Goal: Information Seeking & Learning: Learn about a topic

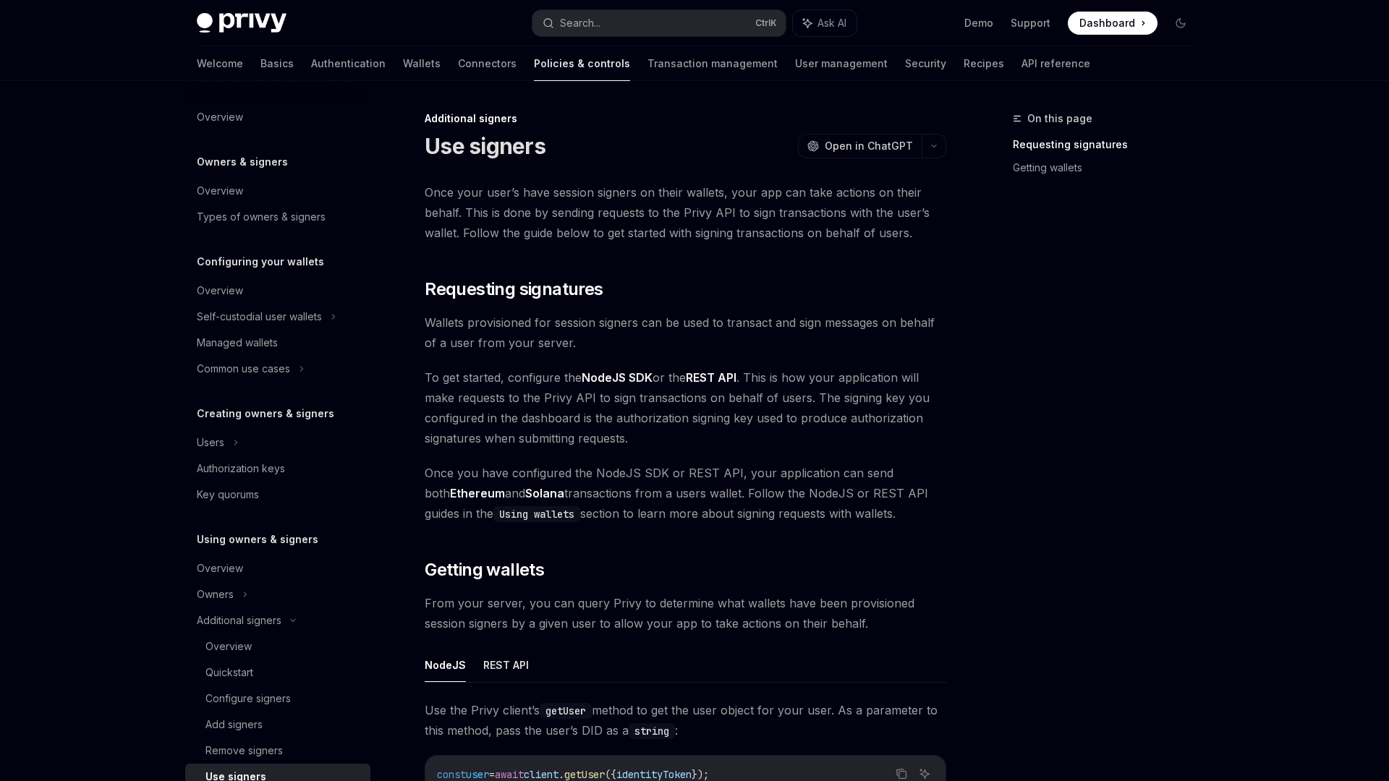
scroll to position [346, 0]
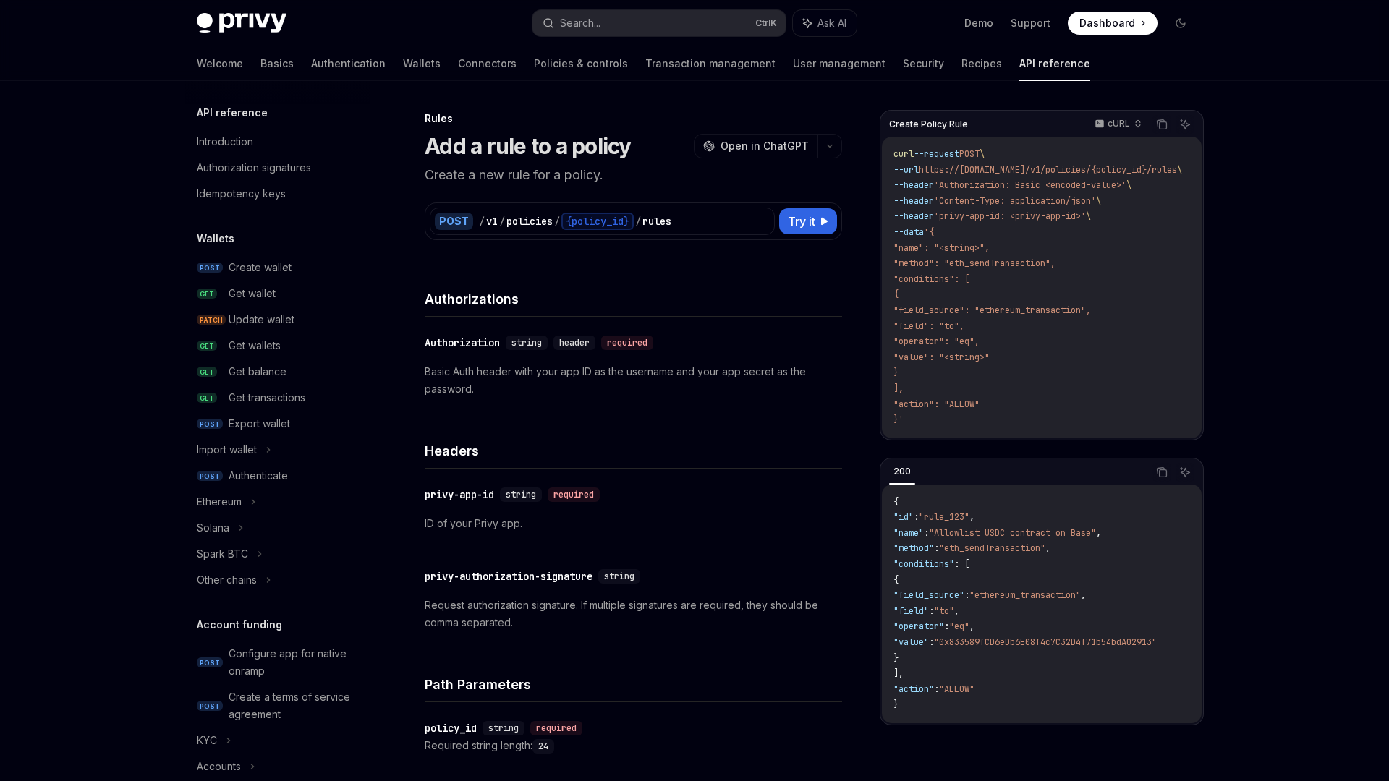
scroll to position [618, 0]
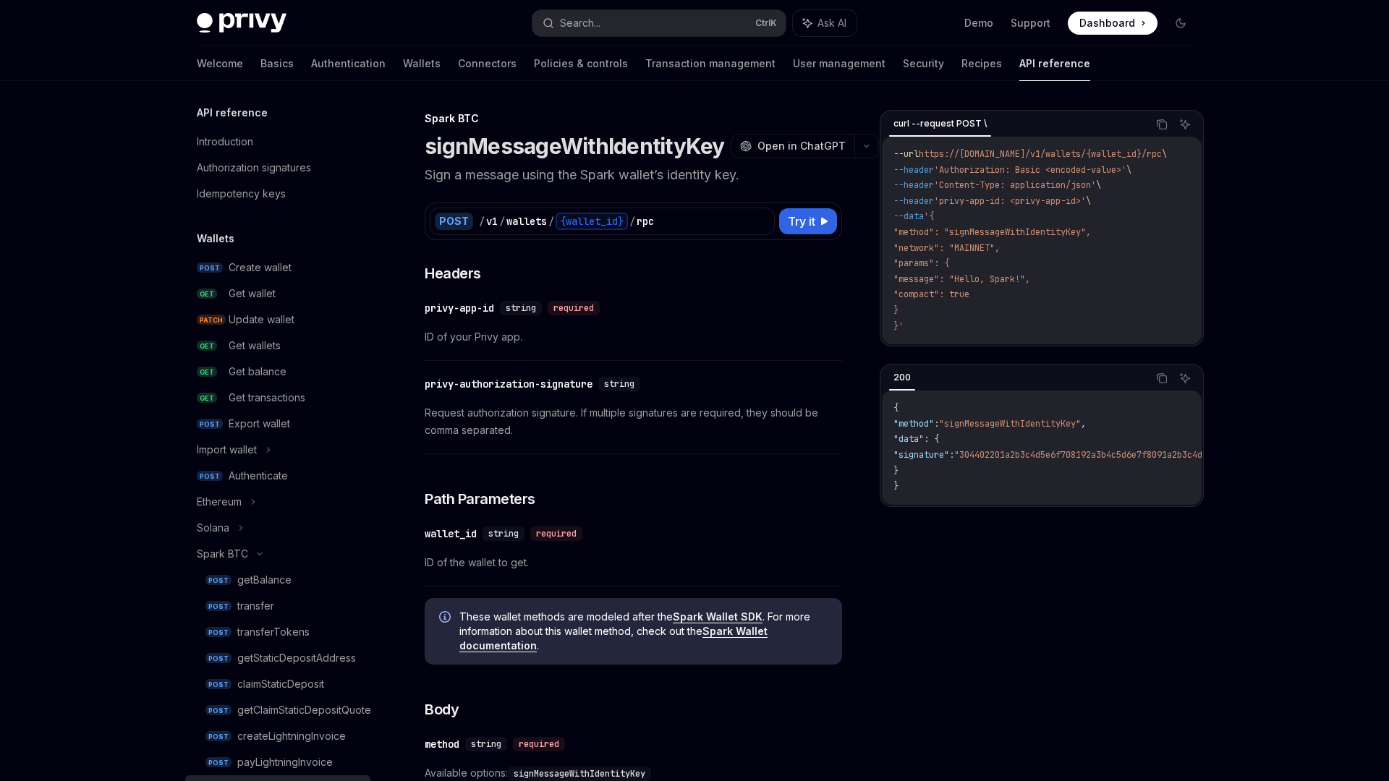
scroll to position [357, 0]
